Goal: Transaction & Acquisition: Obtain resource

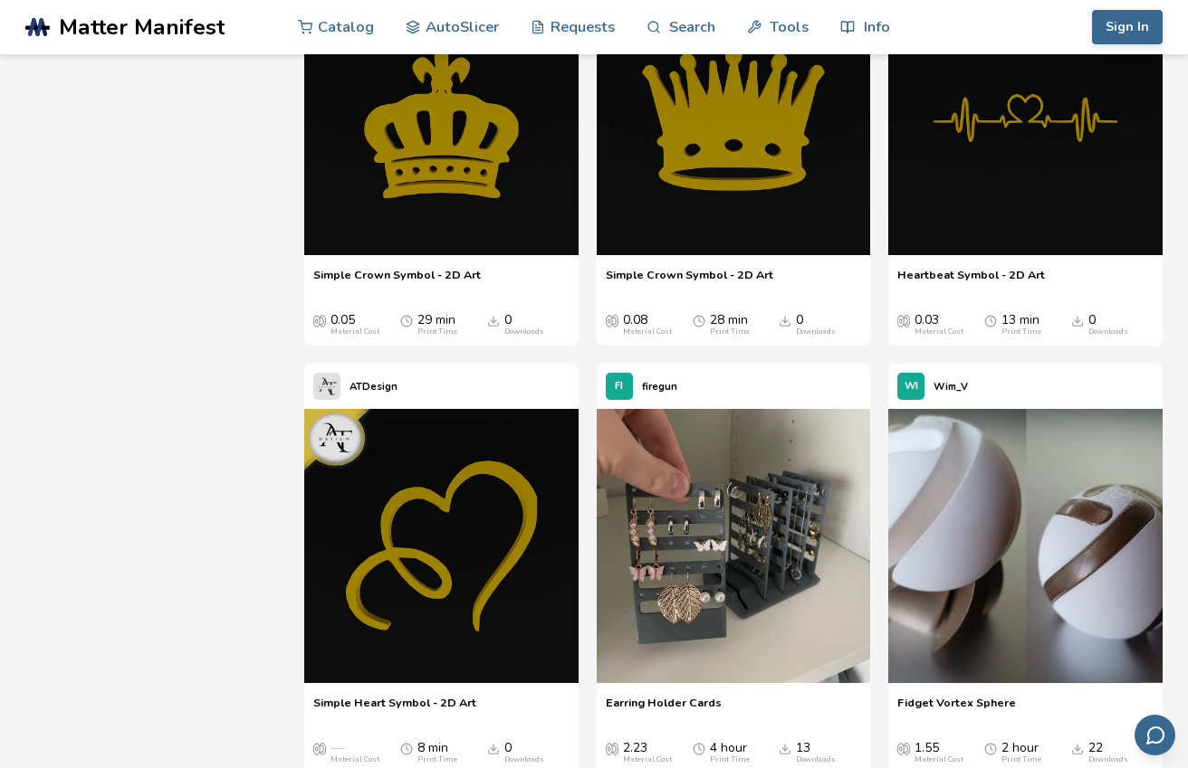
scroll to position [10698, 0]
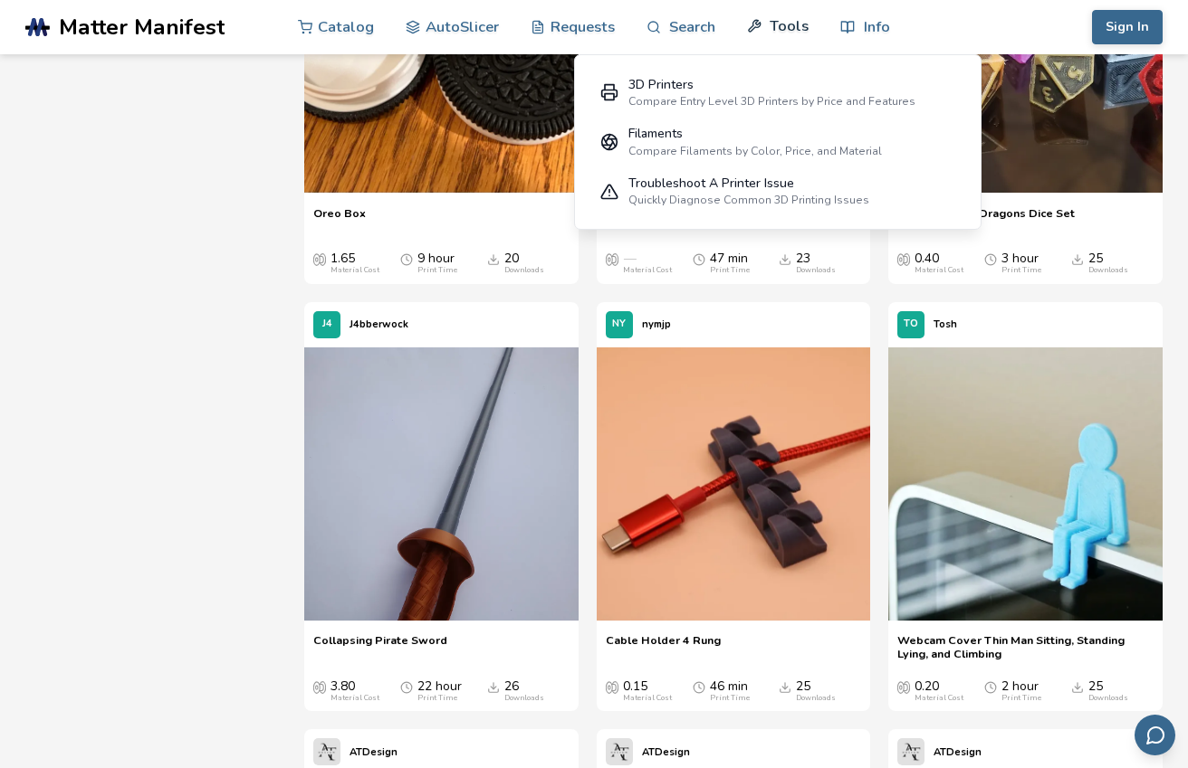
click at [783, 38] on link "Tools" at bounding box center [778, 26] width 62 height 54
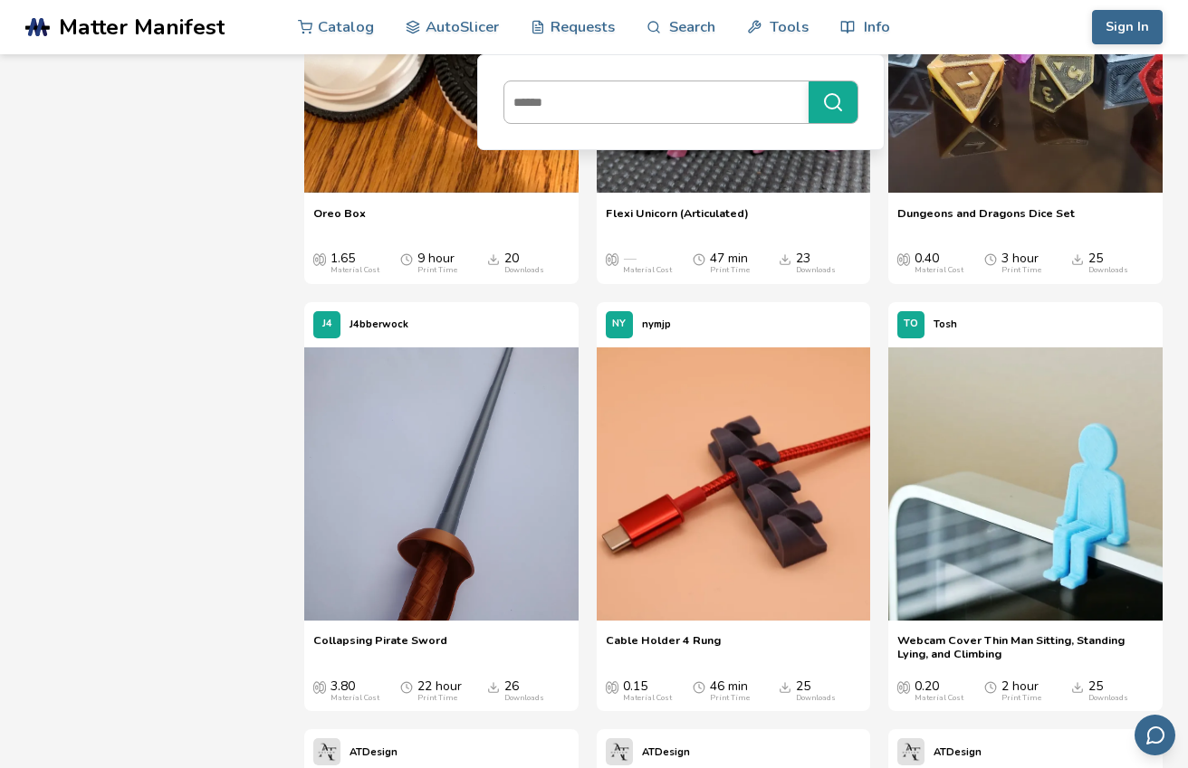
click at [577, 113] on input at bounding box center [651, 102] width 295 height 33
type input "**********"
click at [808, 81] on button "**********" at bounding box center [832, 102] width 49 height 42
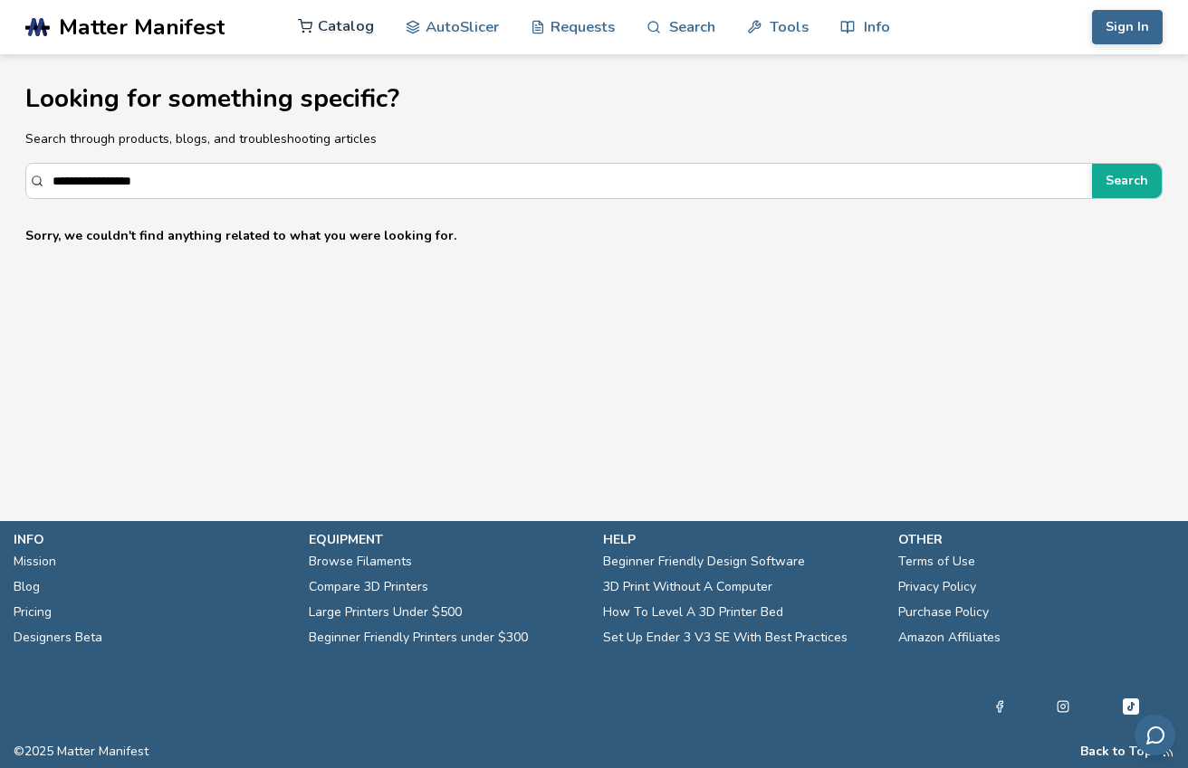
click at [332, 31] on link "Catalog" at bounding box center [336, 26] width 76 height 54
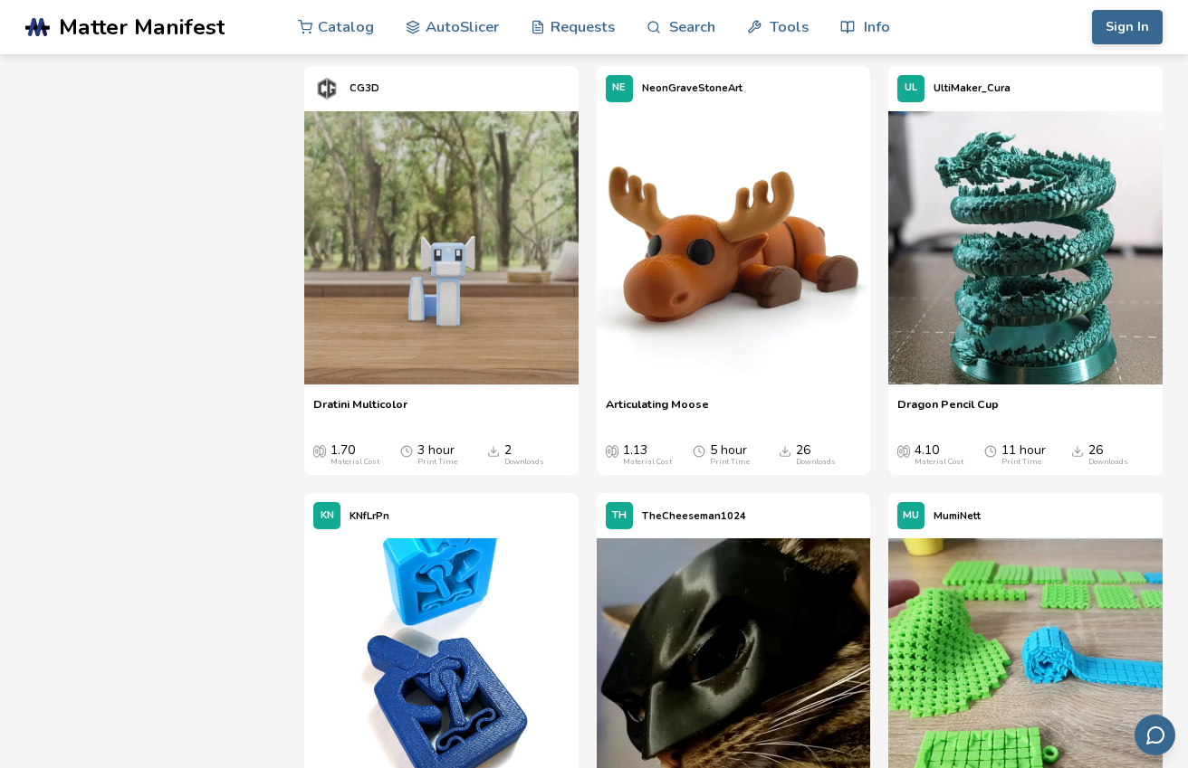
scroll to position [5326, 0]
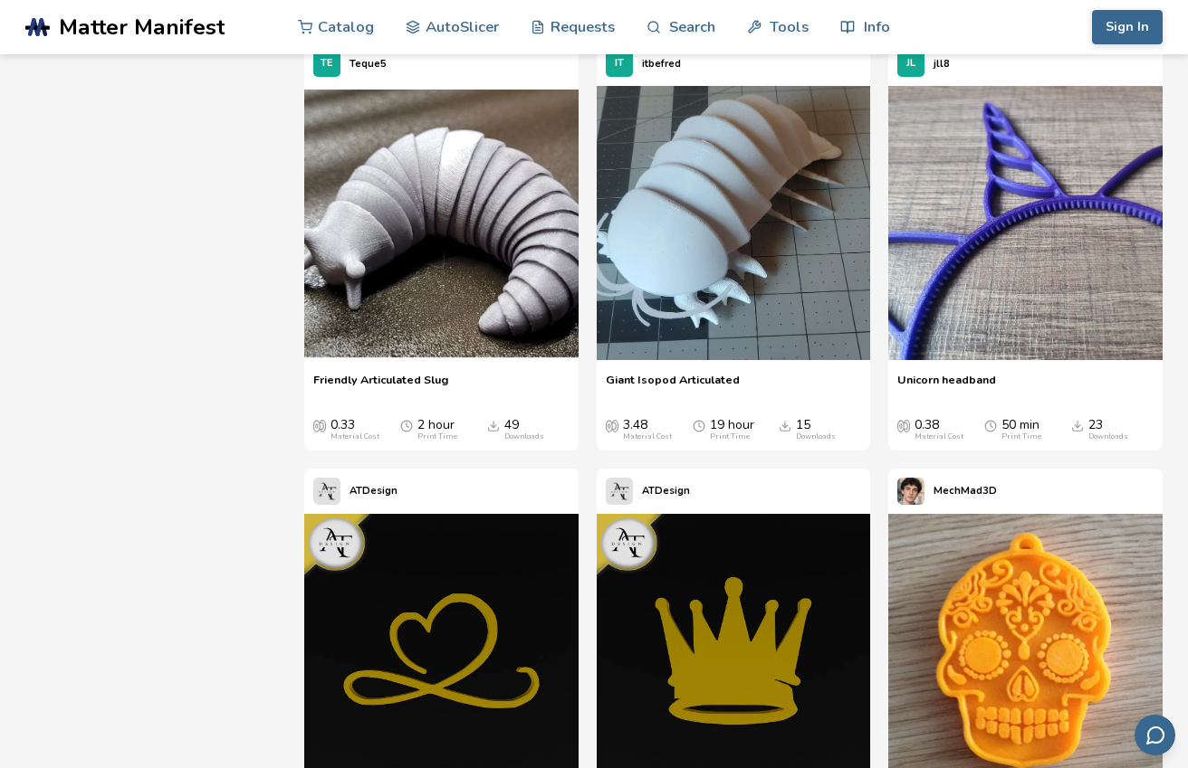
scroll to position [7915, 0]
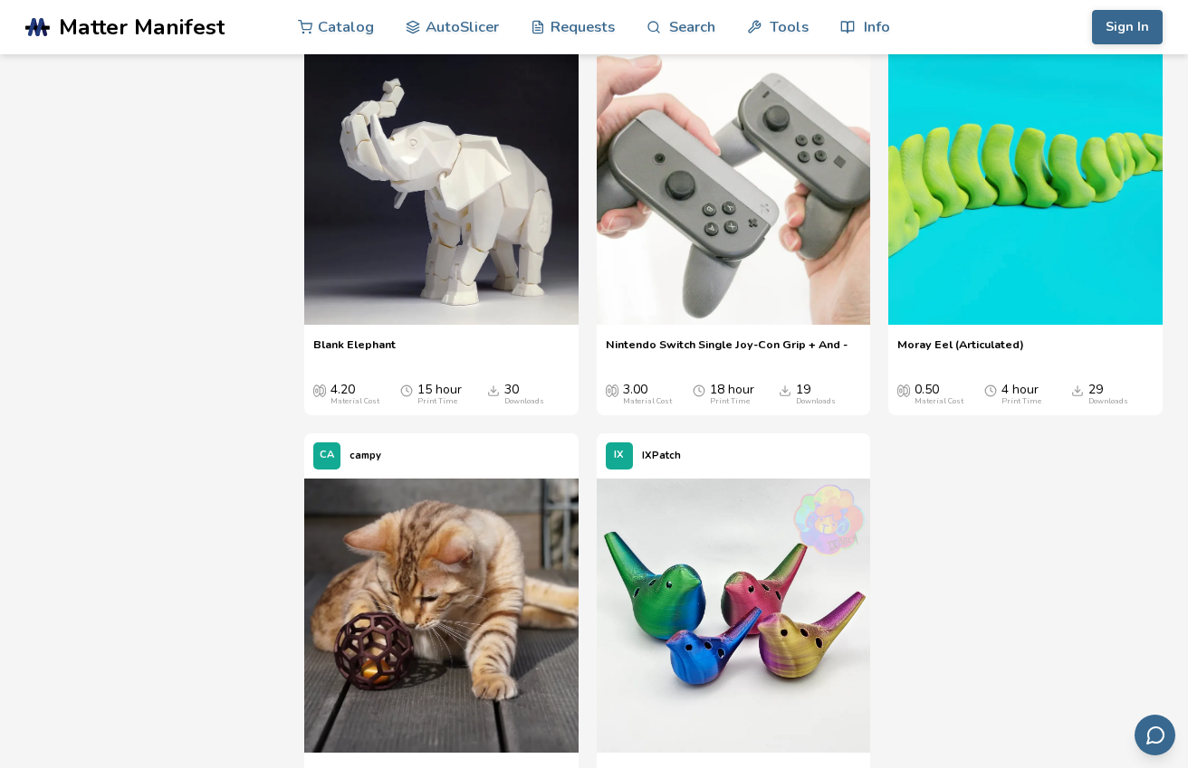
scroll to position [11374, 0]
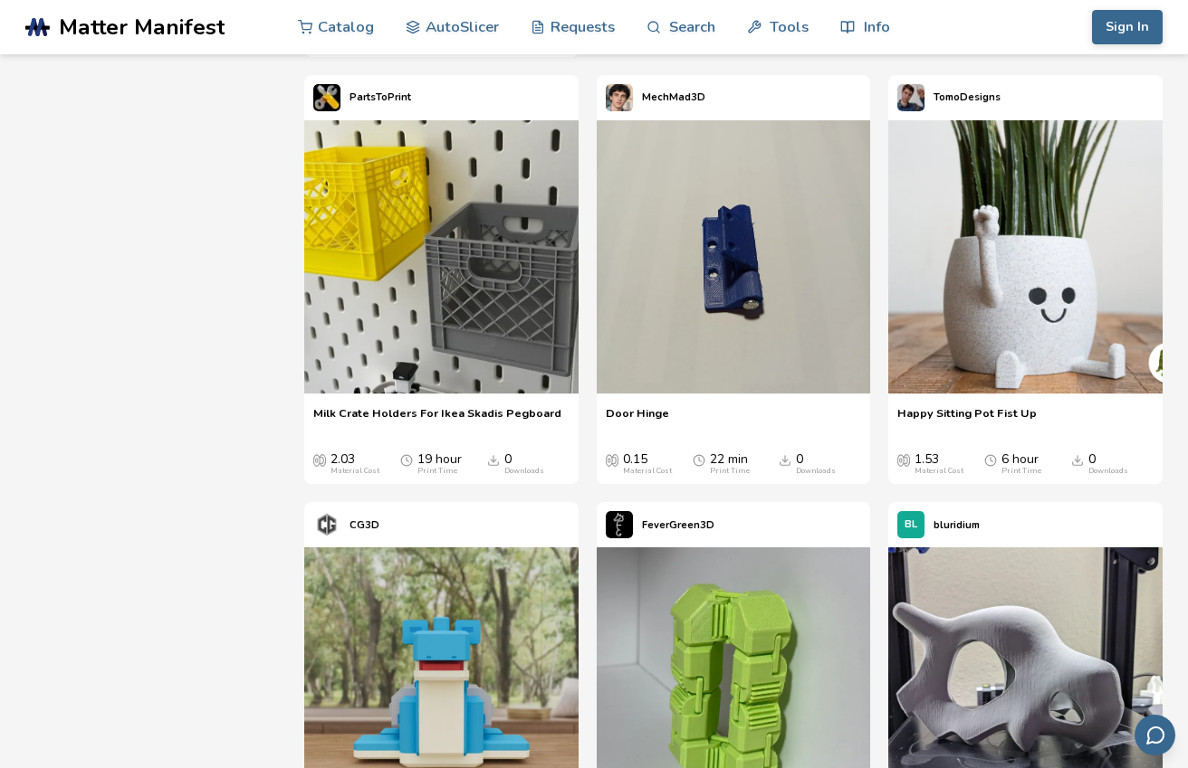
scroll to position [0, 0]
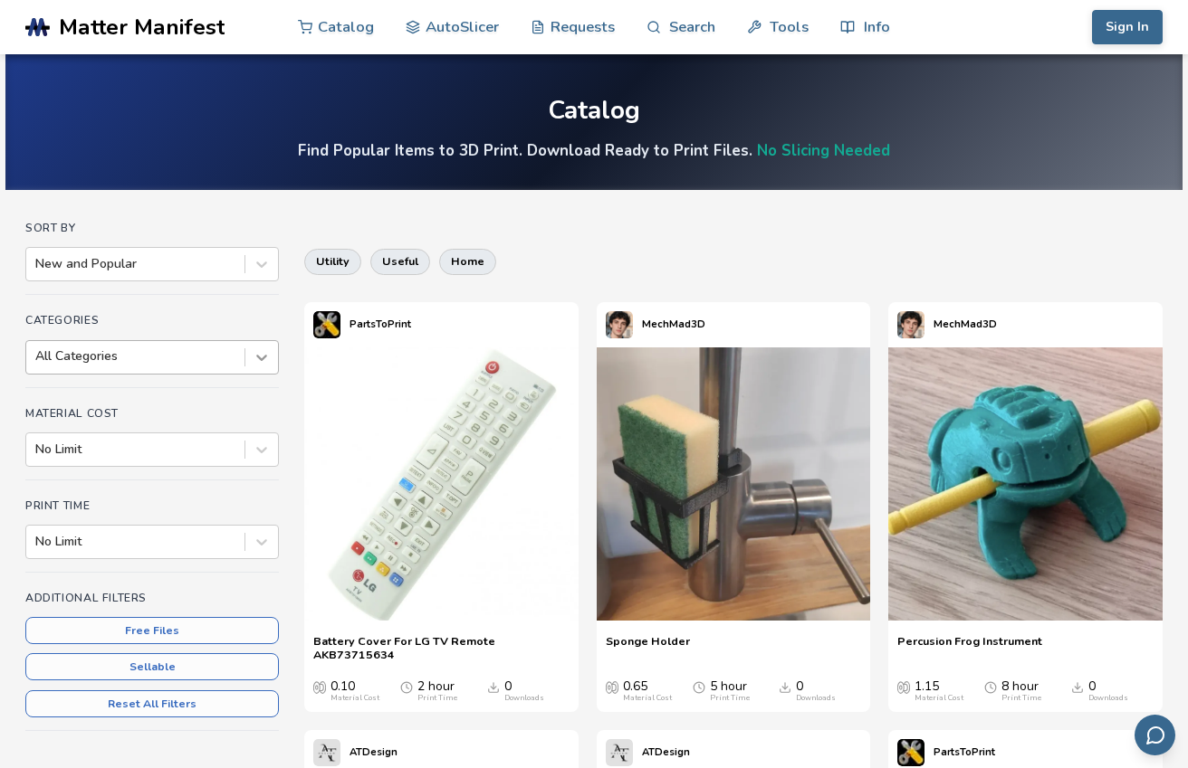
click at [263, 351] on icon at bounding box center [262, 357] width 18 height 18
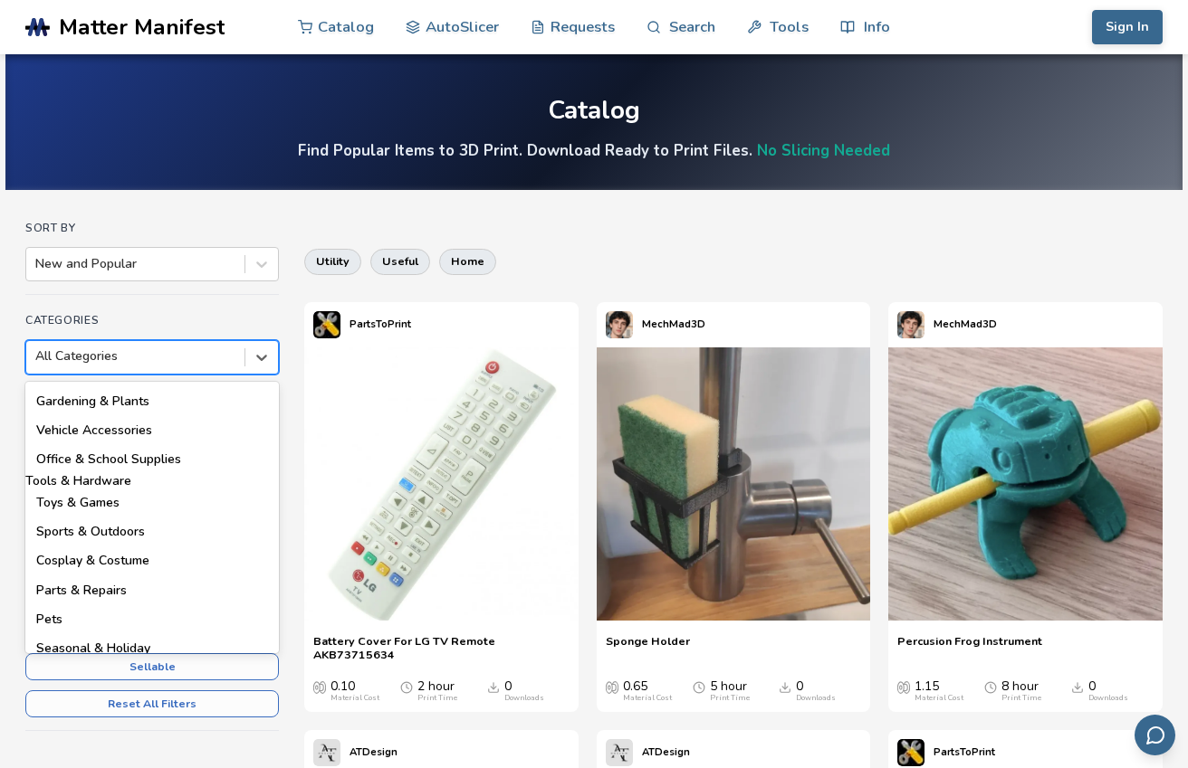
scroll to position [117, 0]
click at [190, 485] on div "Tools & Hardware" at bounding box center [151, 479] width 253 height 14
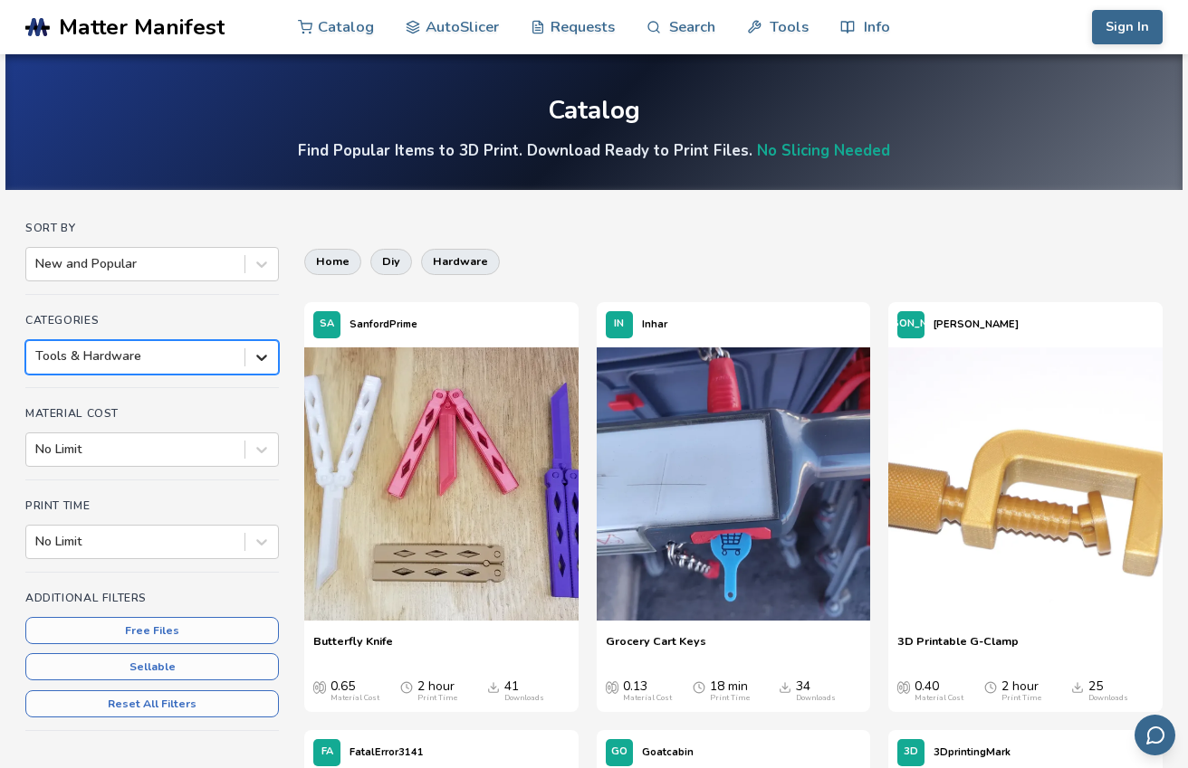
click at [268, 348] on icon at bounding box center [262, 357] width 18 height 18
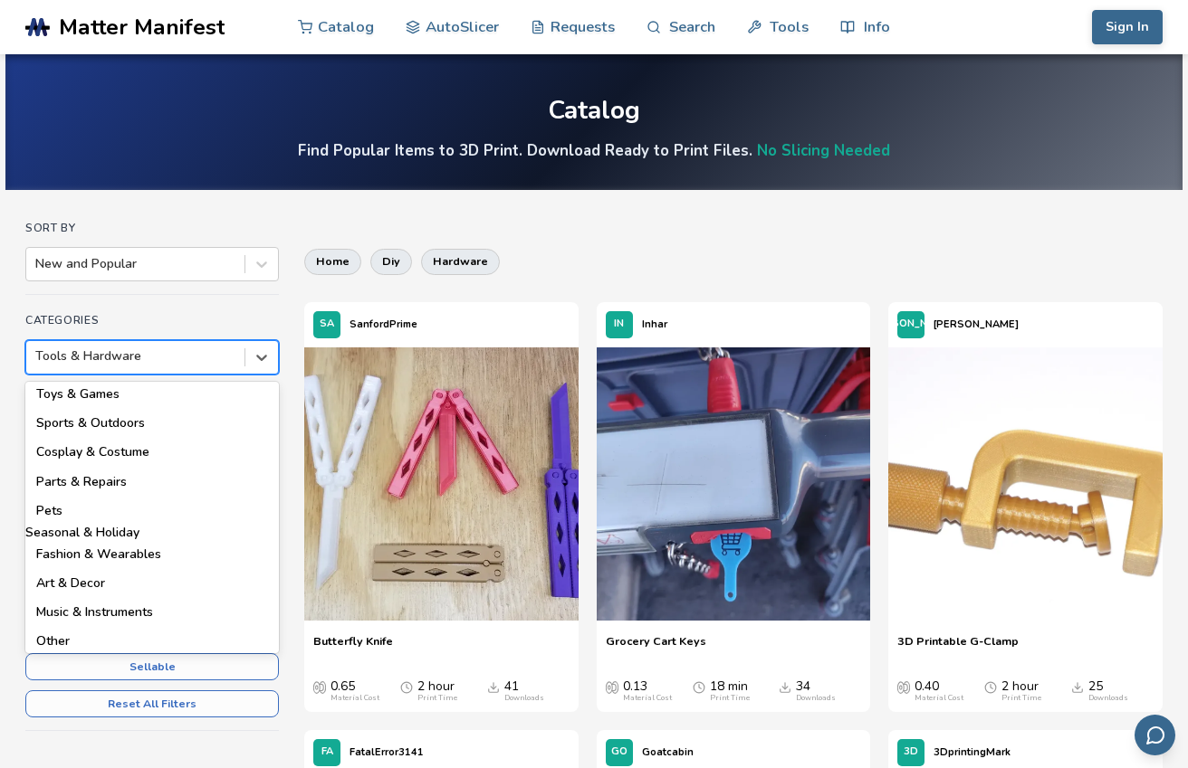
scroll to position [258, 0]
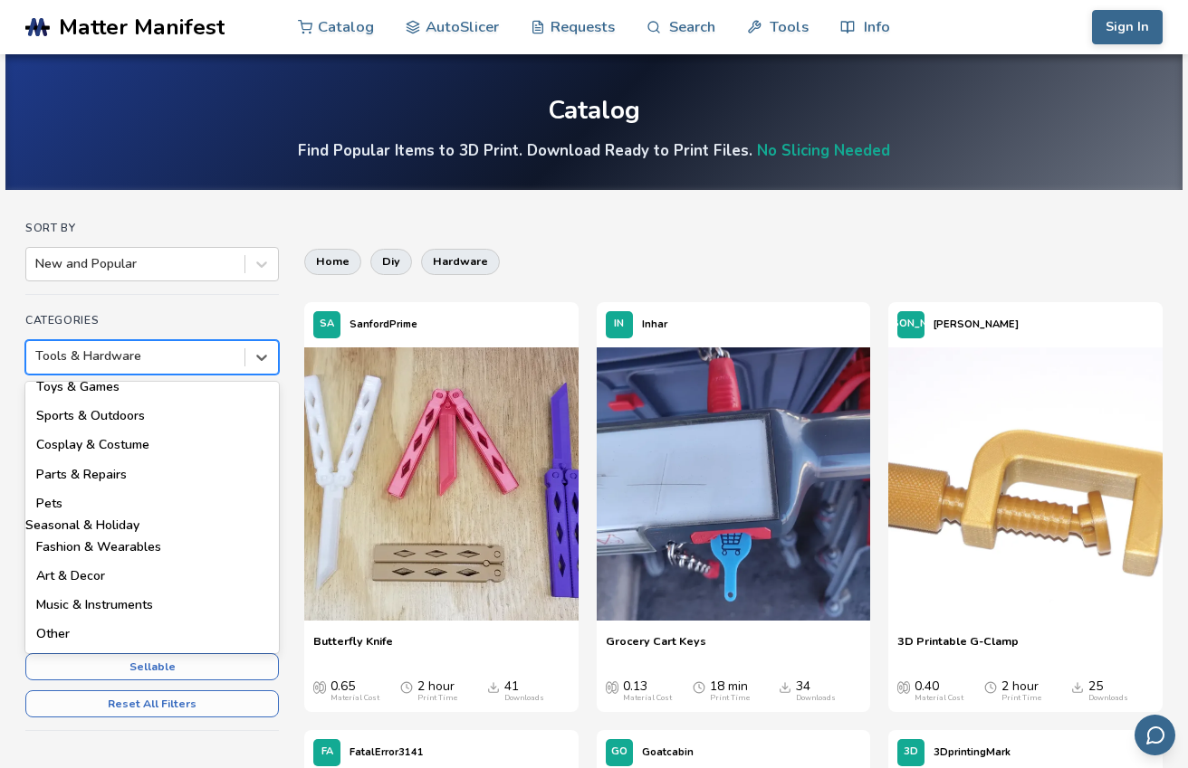
click at [160, 519] on div "Seasonal & Holiday" at bounding box center [151, 526] width 253 height 14
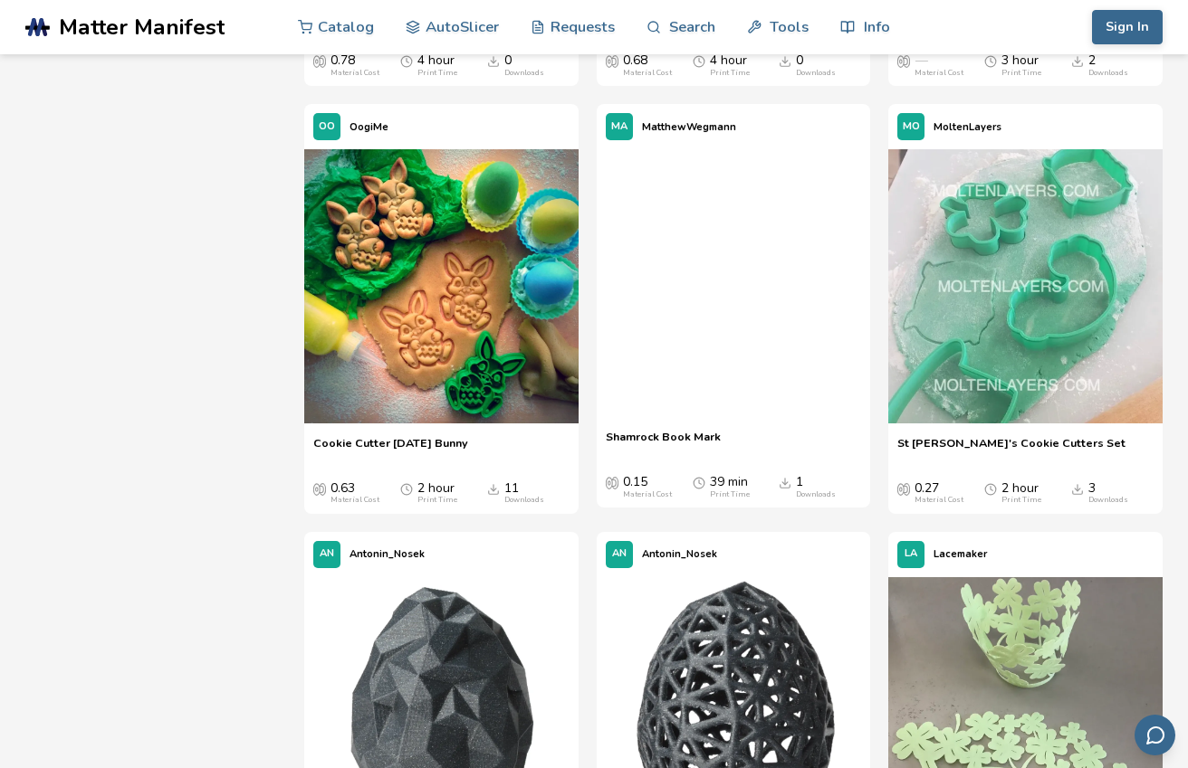
scroll to position [7011, 0]
